Goal: Transaction & Acquisition: Subscribe to service/newsletter

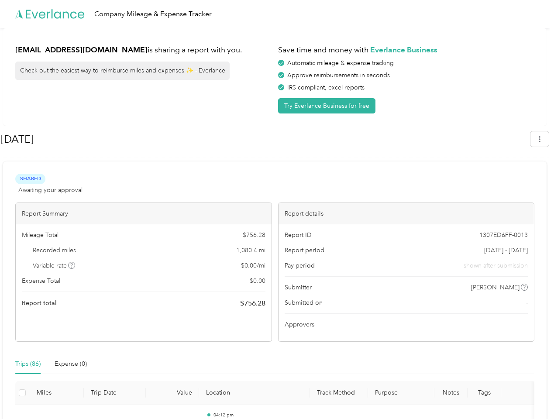
click at [278, 209] on div "Report details" at bounding box center [406, 213] width 256 height 21
click at [277, 14] on div "Company Mileage & Expense Tracker" at bounding box center [274, 14] width 549 height 28
click at [328, 106] on button "Try Everlance Business for free" at bounding box center [326, 105] width 97 height 15
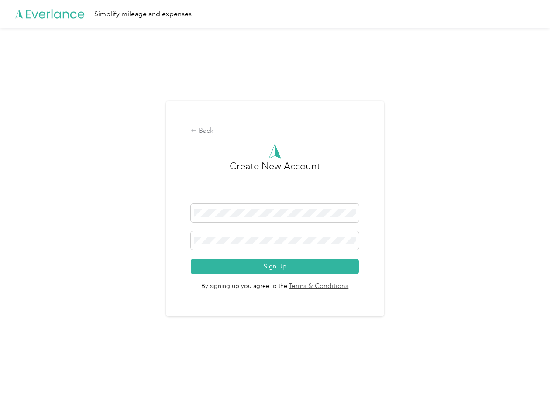
click at [265, 139] on div "Back Create New Account Sign Up By signing up you agree to the Terms & Conditio…" at bounding box center [275, 209] width 218 height 216
click at [544, 139] on div "Back Create New Account Sign Up By signing up you agree to the Terms & Conditio…" at bounding box center [274, 212] width 549 height 369
click at [72, 265] on div "Back Create New Account Sign Up By signing up you agree to the Terms & Conditio…" at bounding box center [274, 212] width 549 height 369
click at [344, 287] on link "Terms & Conditions" at bounding box center [318, 286] width 62 height 10
click at [28, 364] on div "Back Create New Account Sign Up By signing up you agree to the Terms & Conditio…" at bounding box center [274, 212] width 549 height 369
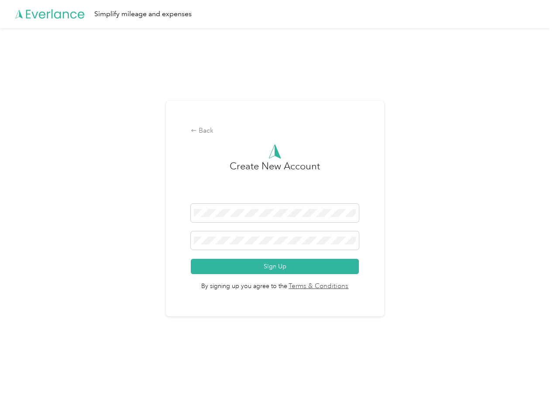
click at [71, 364] on div "Back Create New Account Sign Up By signing up you agree to the Terms & Conditio…" at bounding box center [274, 212] width 549 height 369
click at [22, 393] on div "Back Create New Account Sign Up By signing up you agree to the Terms & Conditio…" at bounding box center [274, 212] width 549 height 369
